Goal: Information Seeking & Learning: Understand process/instructions

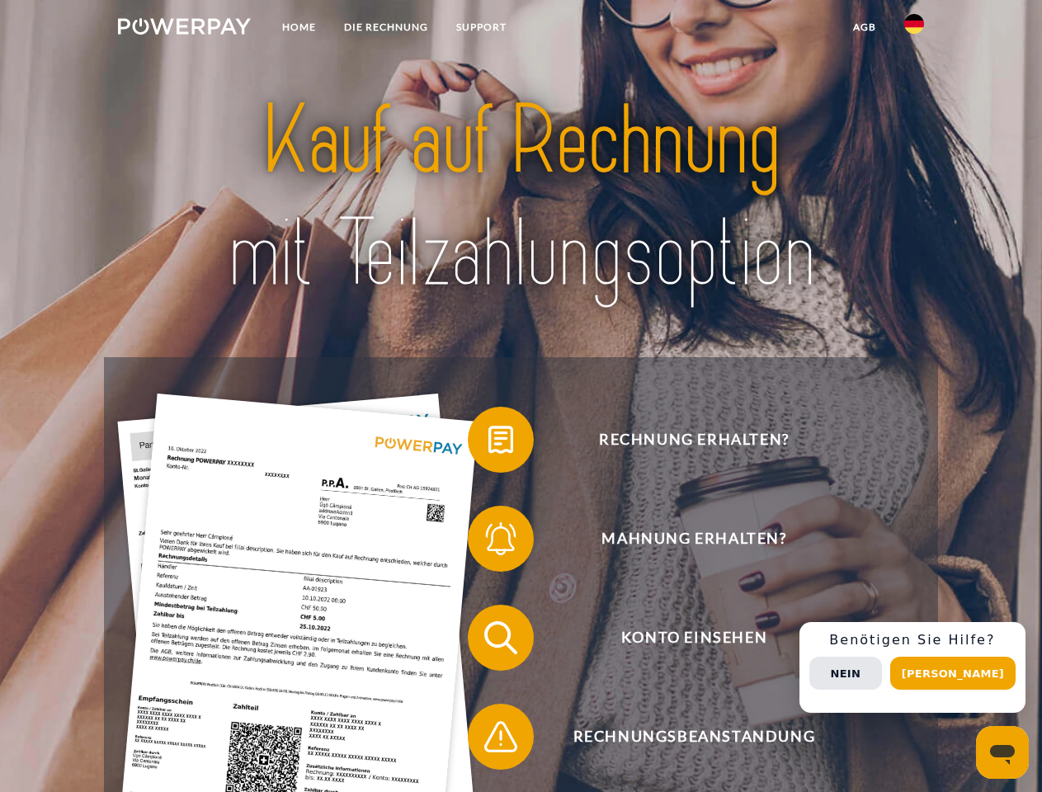
click at [184, 29] on img at bounding box center [184, 26] width 133 height 17
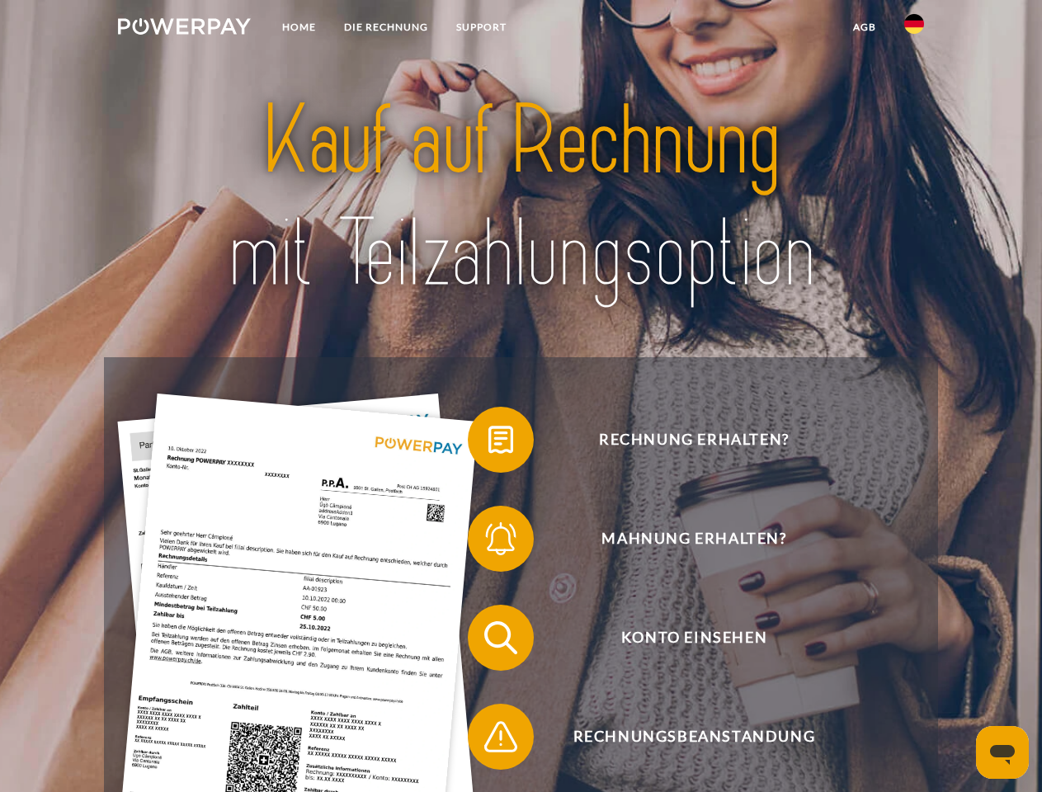
click at [914, 29] on img at bounding box center [914, 24] width 20 height 20
click at [864, 27] on link "agb" at bounding box center [864, 27] width 51 height 30
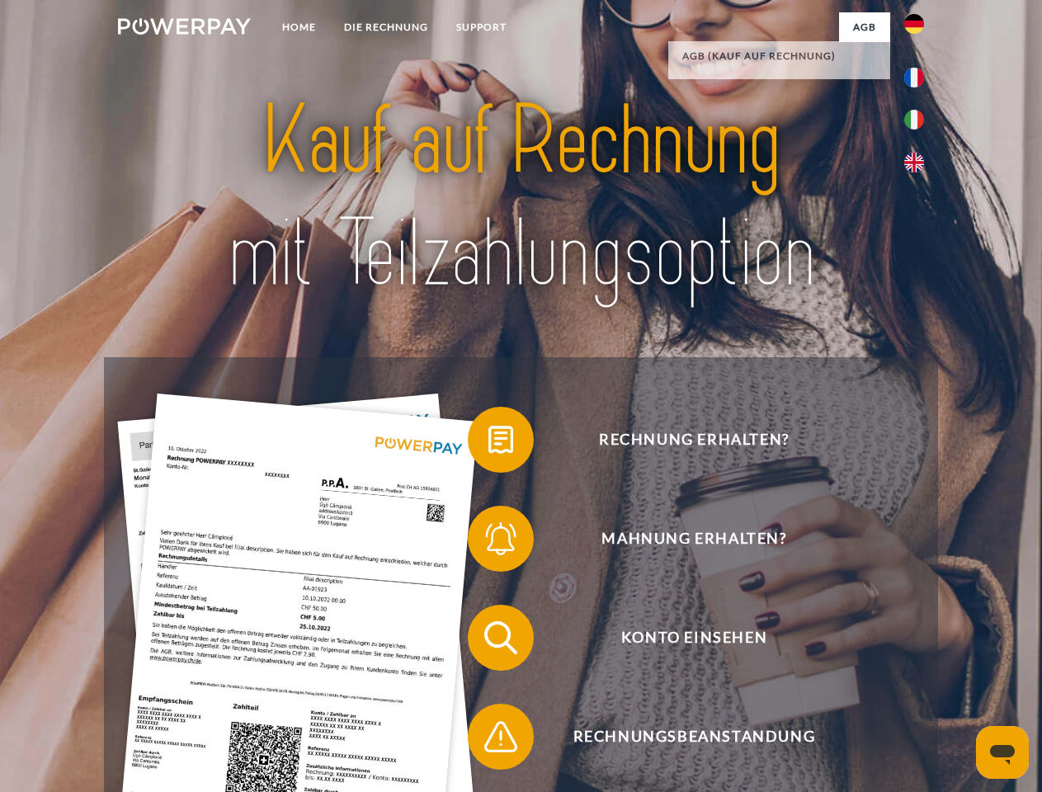
click at [489, 443] on span at bounding box center [476, 440] width 83 height 83
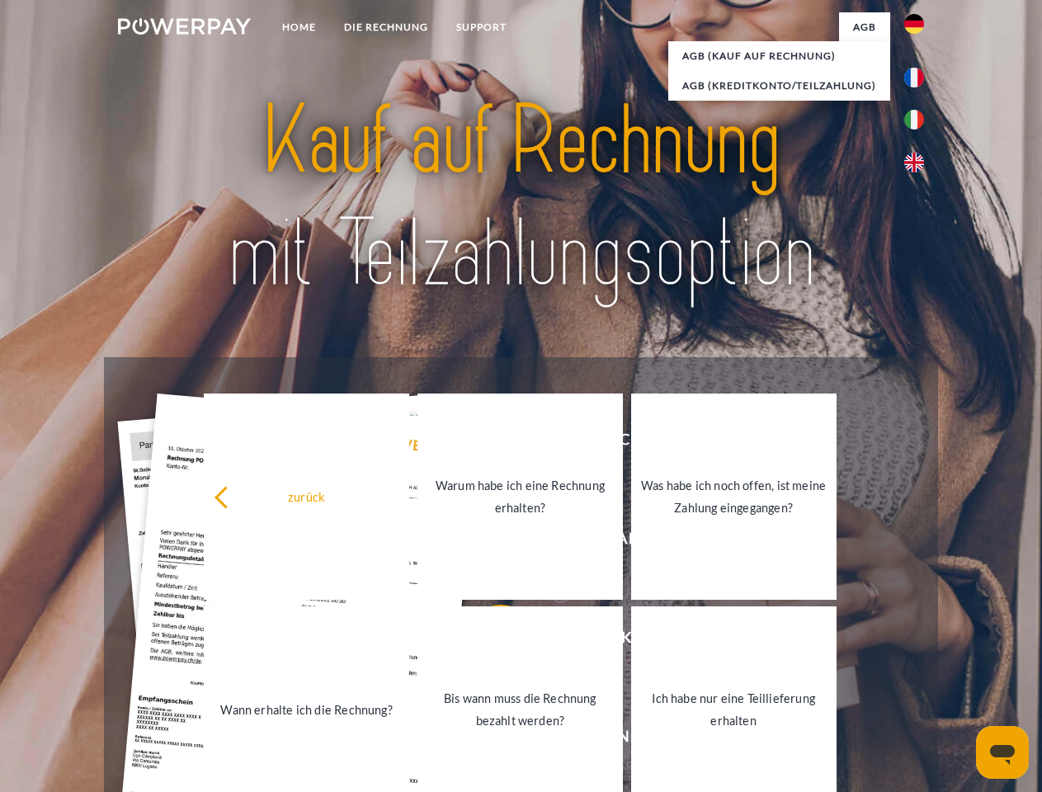
click at [489, 542] on div "zurück Warum habe ich eine Rechnung erhalten? Was habe ich noch offen, ist mein…" at bounding box center [520, 603] width 667 height 426
click at [489, 641] on link "Bis wann muss die Rechnung bezahlt werden?" at bounding box center [520, 709] width 205 height 206
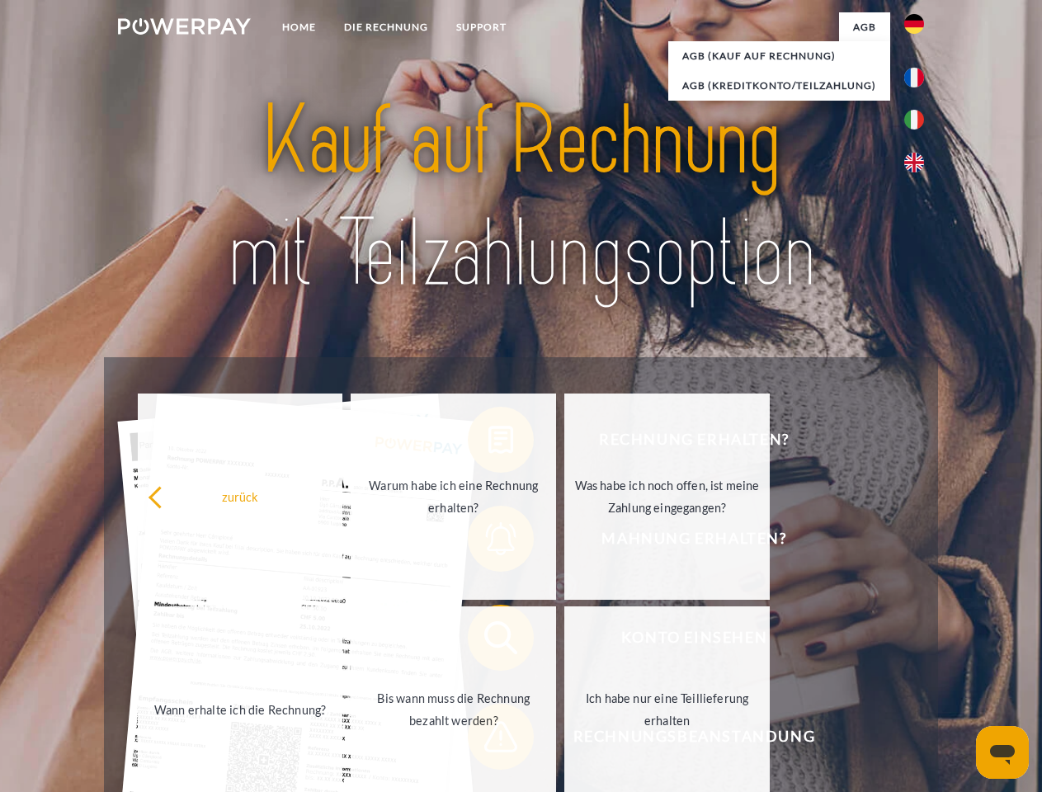
click at [489, 740] on span at bounding box center [476, 737] width 83 height 83
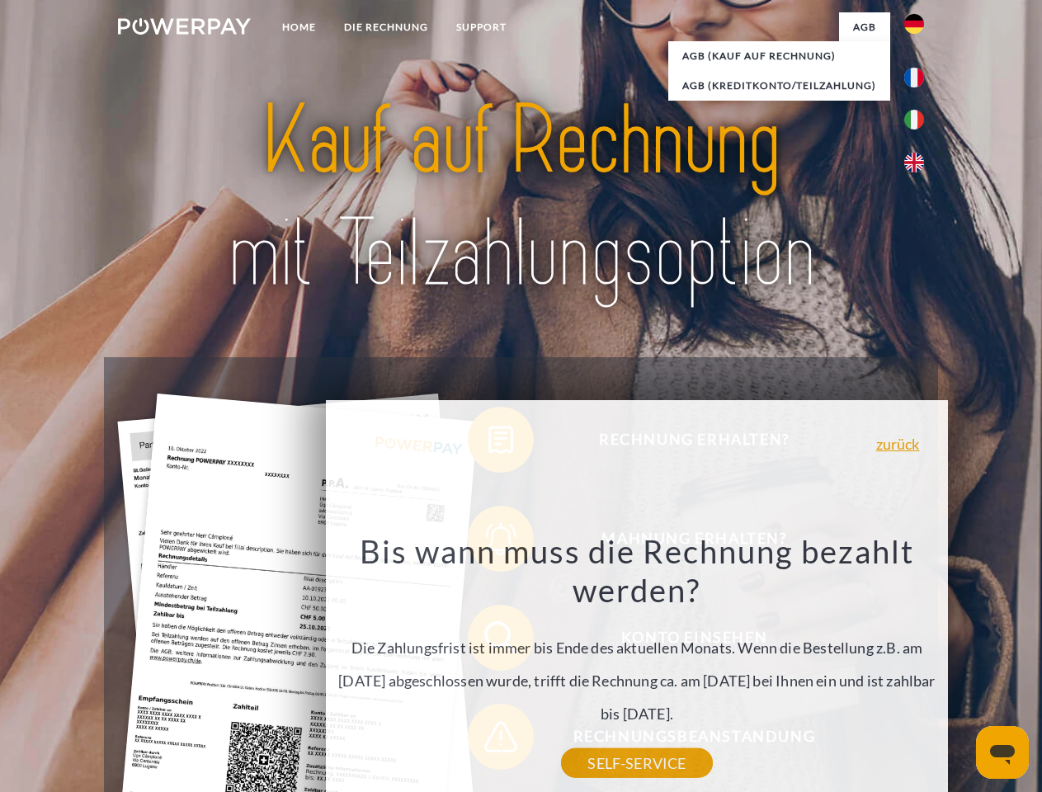
click at [918, 668] on div "Rechnung erhalten? Mahnung erhalten? Konto einsehen" at bounding box center [520, 687] width 833 height 660
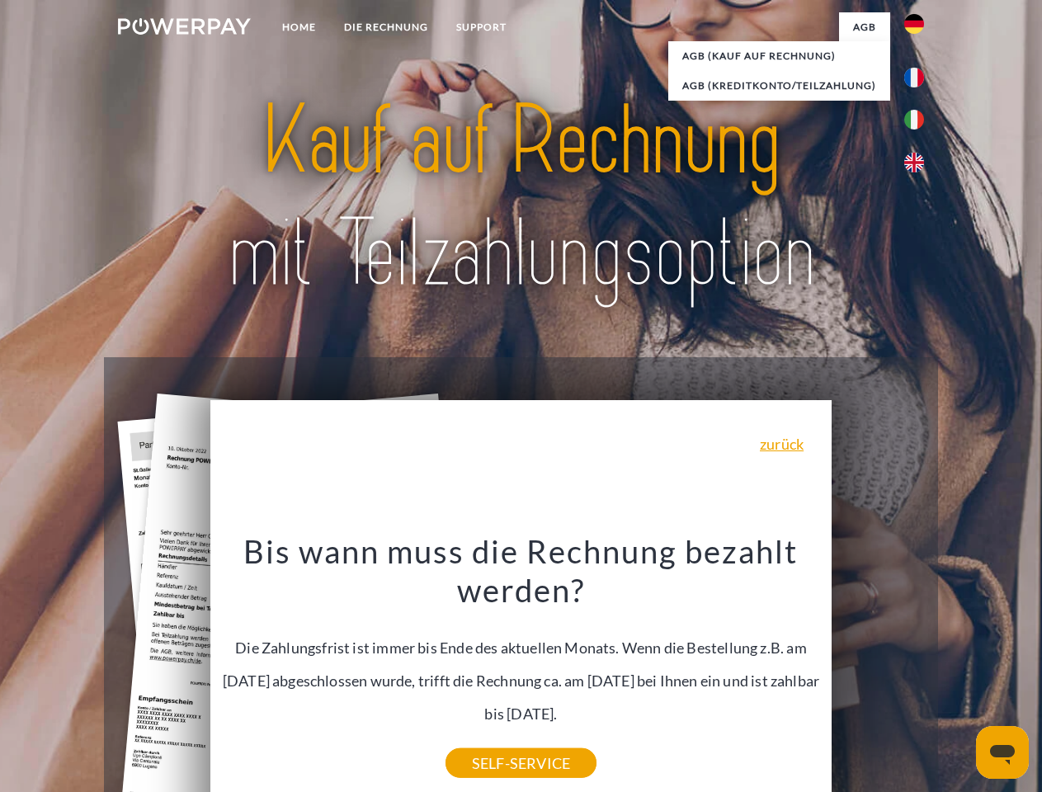
click at [878, 671] on span "Konto einsehen" at bounding box center [694, 638] width 404 height 66
click at [959, 673] on header "Home DIE RECHNUNG SUPPORT" at bounding box center [521, 570] width 1042 height 1140
